Goal: Task Accomplishment & Management: Manage account settings

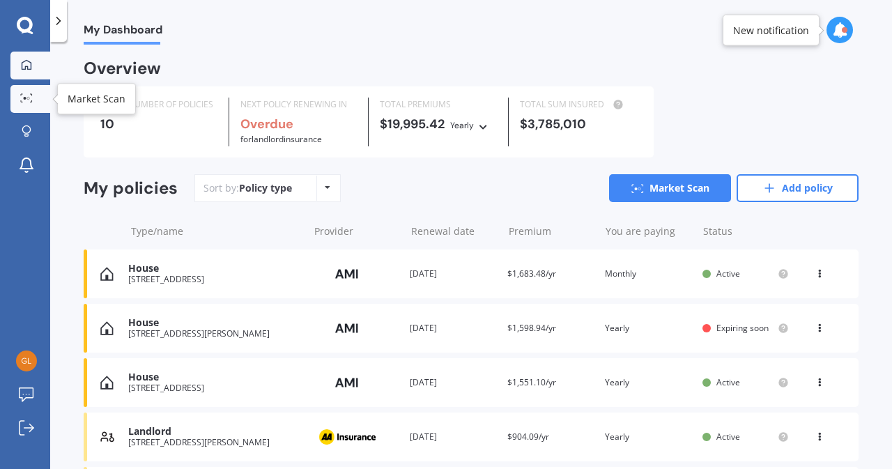
drag, startPoint x: 0, startPoint y: 0, endPoint x: 29, endPoint y: 97, distance: 101.1
click at [29, 97] on circle at bounding box center [28, 98] width 3 height 3
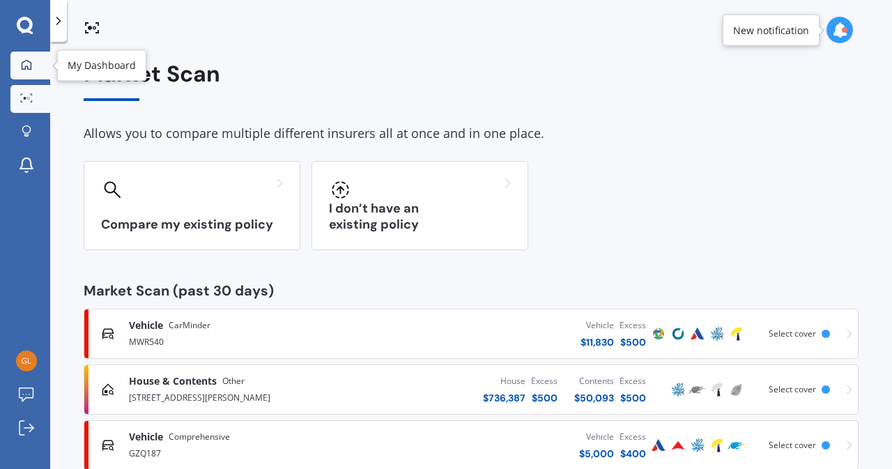
click at [26, 61] on icon at bounding box center [26, 64] width 11 height 11
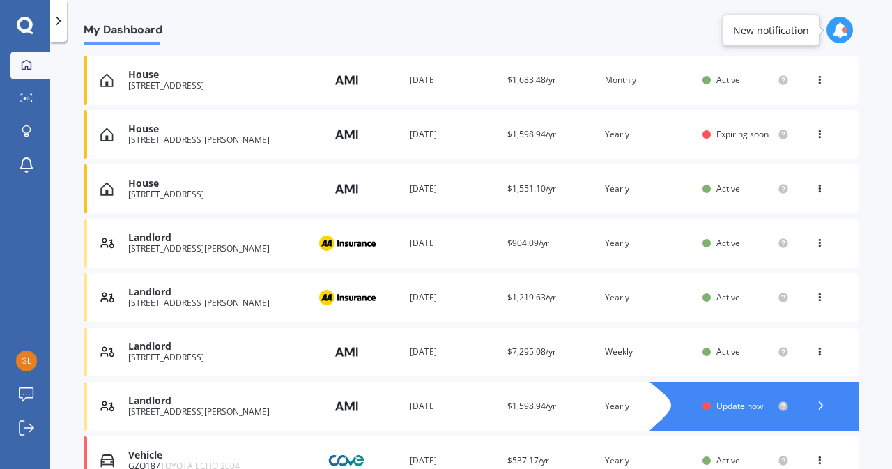
scroll to position [191, 0]
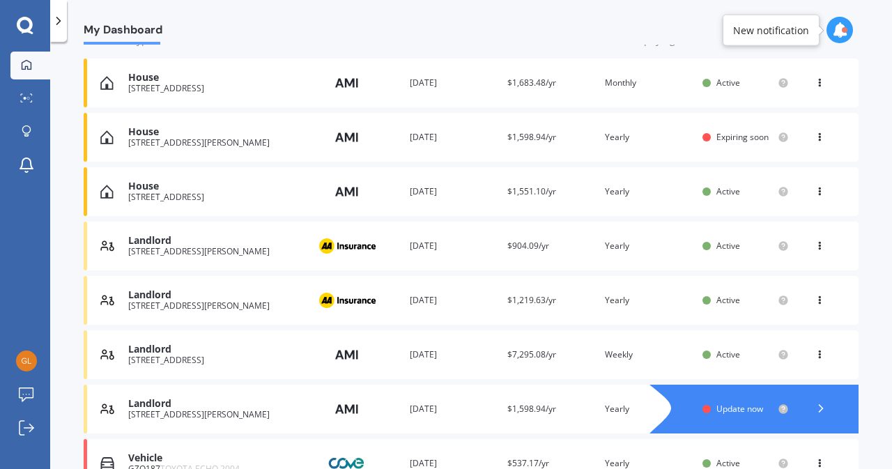
click at [237, 368] on div "Landlord [STREET_ADDRESS] Provider Renewal date [DATE] Premium $7,295.08/yr You…" at bounding box center [471, 354] width 775 height 49
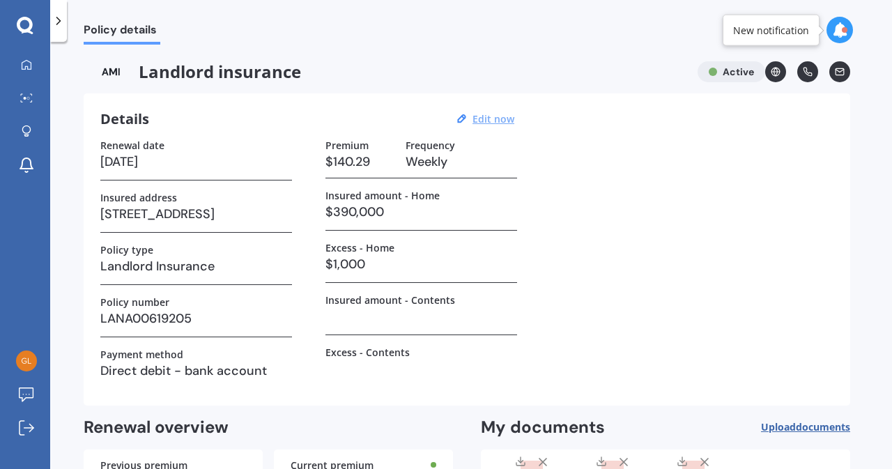
click at [506, 123] on u "Edit now" at bounding box center [493, 118] width 42 height 13
select select "07"
select select "01"
select select "2026"
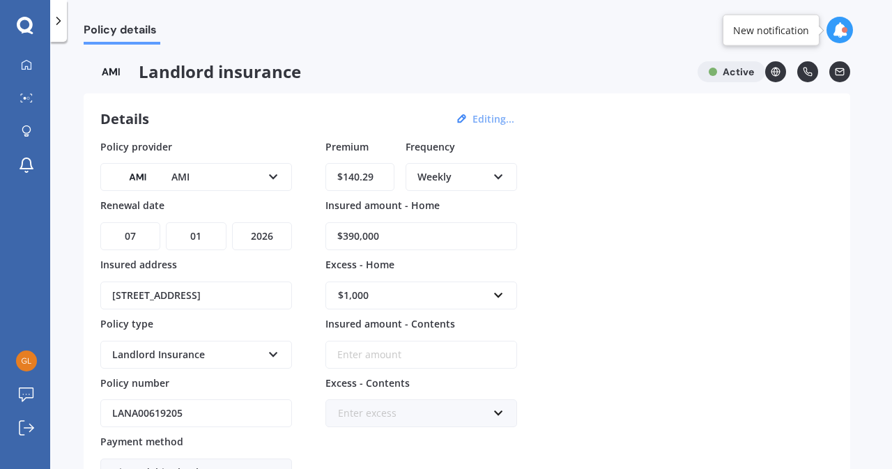
click at [498, 176] on icon at bounding box center [498, 174] width 12 height 10
click at [470, 287] on div "Monthly" at bounding box center [461, 278] width 109 height 25
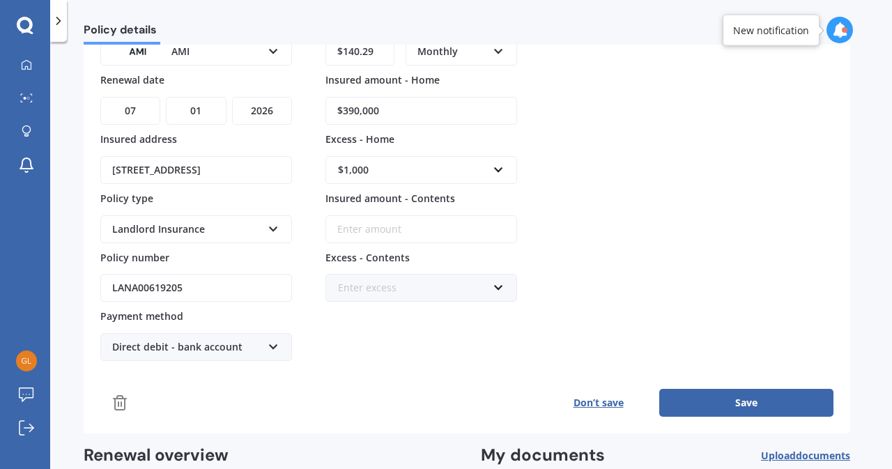
scroll to position [125, 0]
click at [759, 403] on button "Save" at bounding box center [746, 403] width 174 height 28
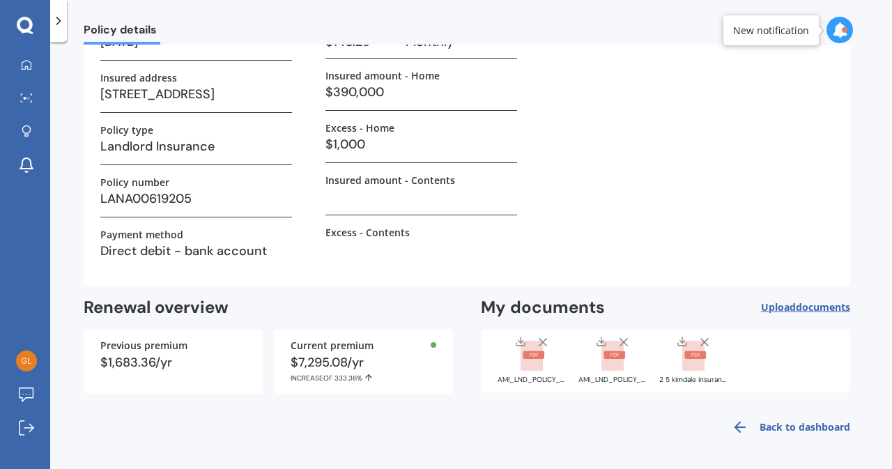
scroll to position [118, 0]
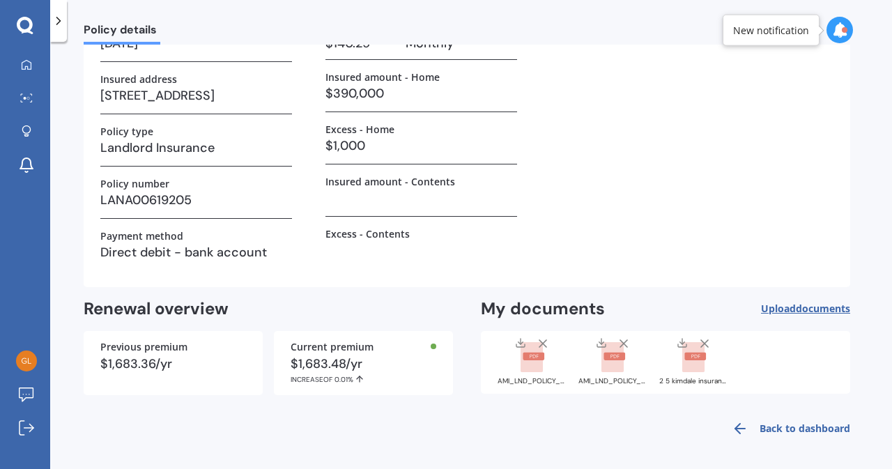
click at [789, 430] on link "Back to dashboard" at bounding box center [786, 428] width 127 height 33
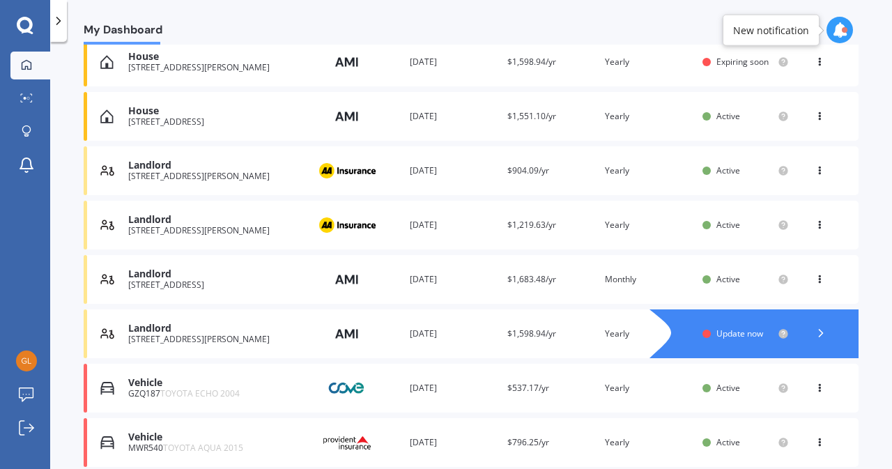
scroll to position [265, 0]
click at [818, 339] on icon at bounding box center [821, 334] width 14 height 14
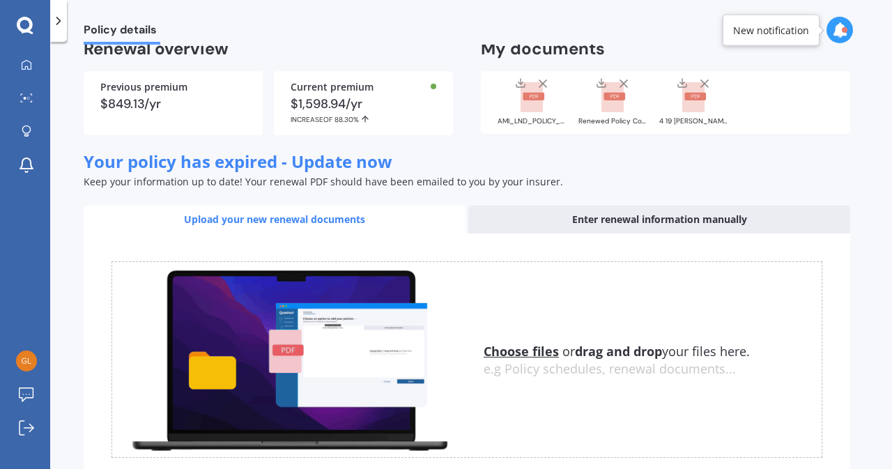
scroll to position [216, 0]
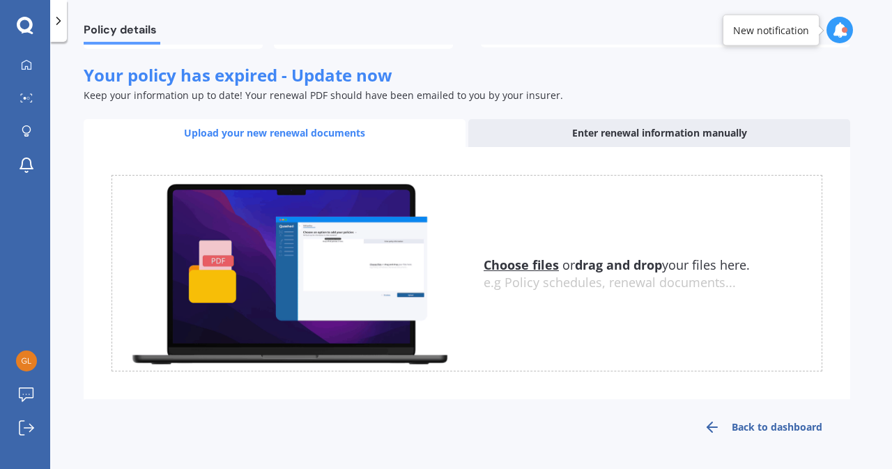
click at [773, 430] on link "Back to dashboard" at bounding box center [763, 426] width 174 height 33
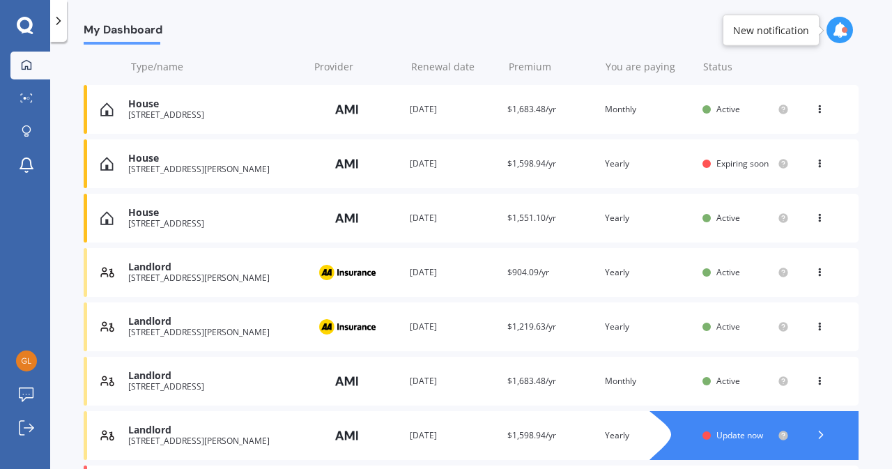
scroll to position [165, 0]
